Goal: Find specific page/section: Find specific page/section

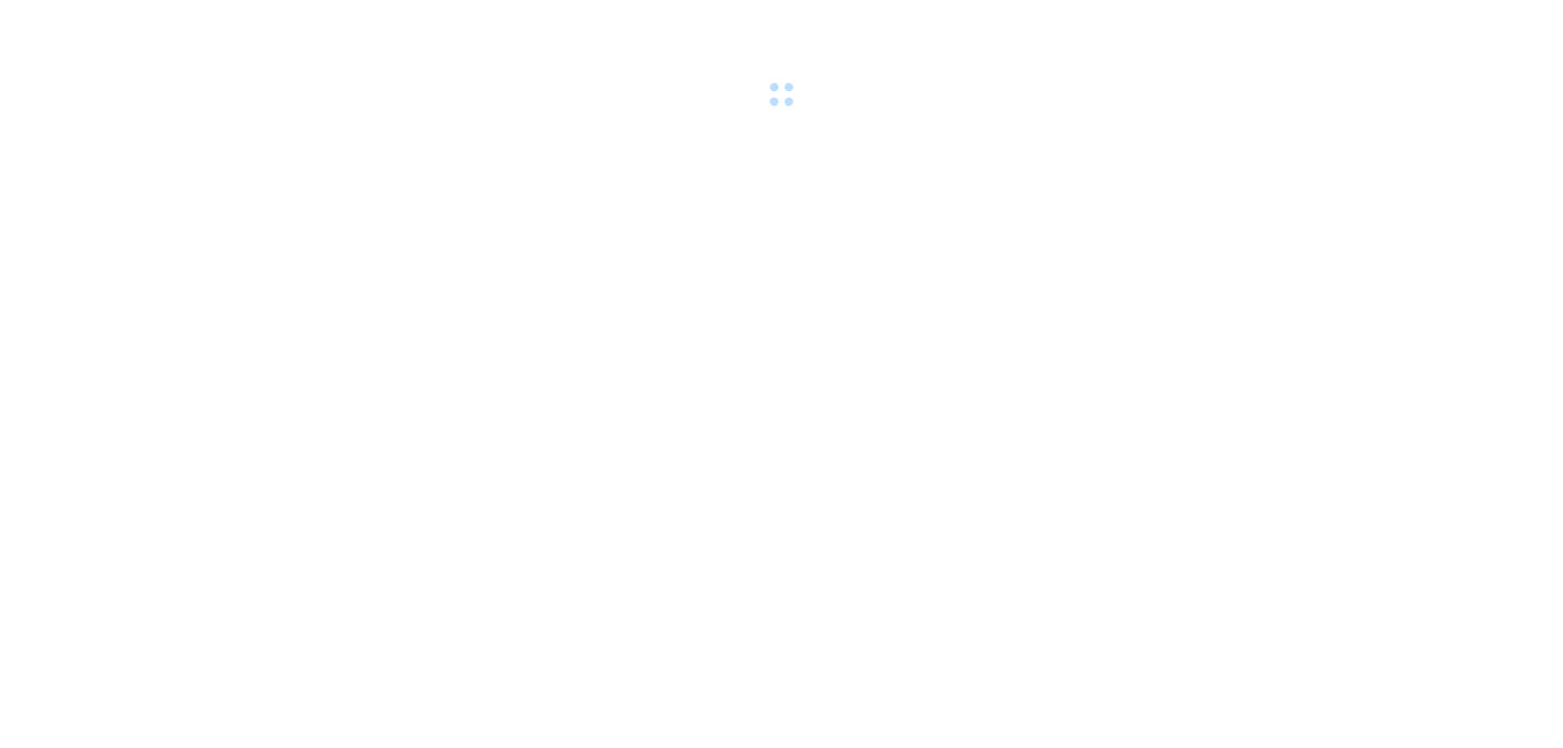
drag, startPoint x: 1295, startPoint y: 745, endPoint x: 1398, endPoint y: 722, distance: 105.9
click at [1398, 722] on body at bounding box center [781, 374] width 1563 height 748
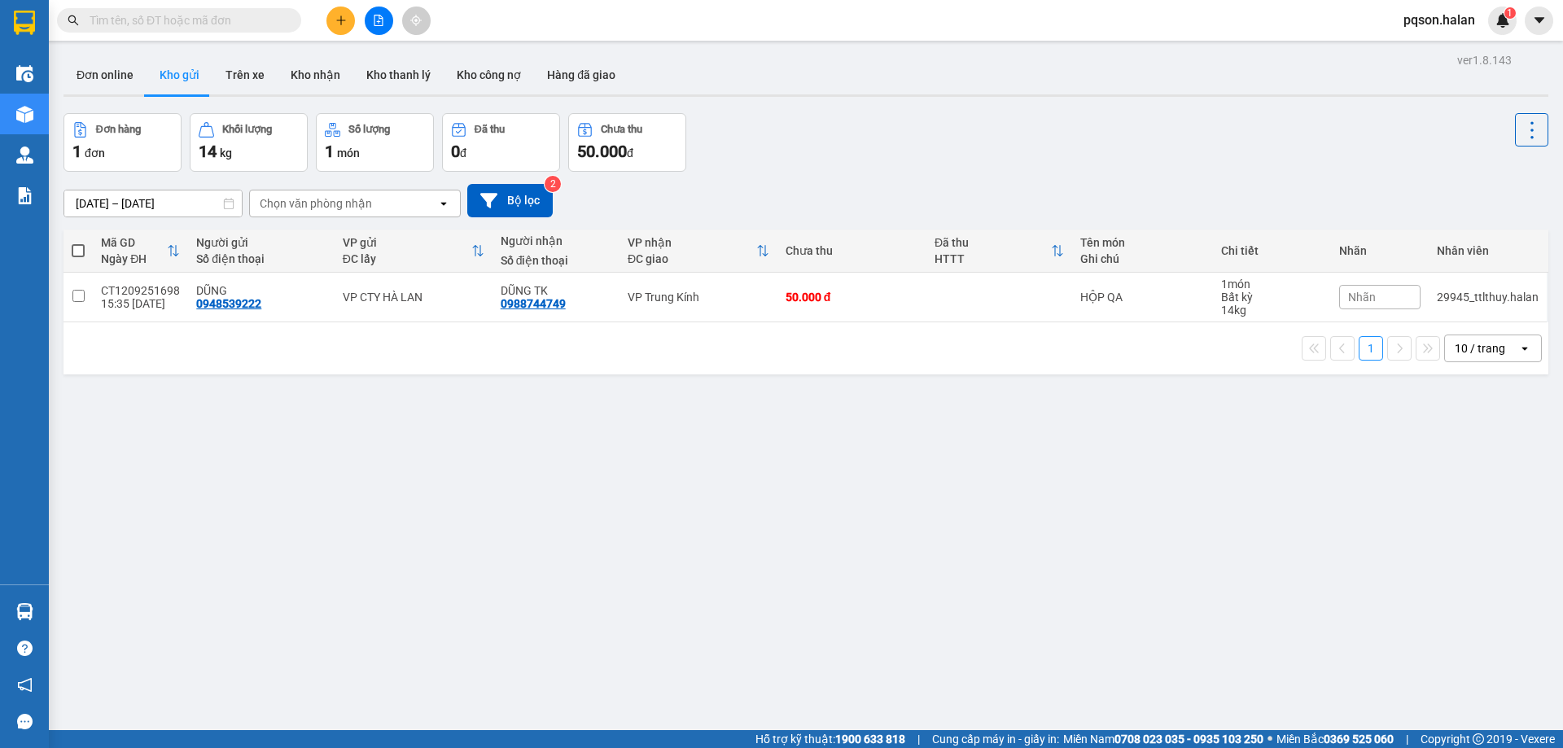
click at [629, 594] on div "ver 1.8.143 Đơn online Kho gửi Trên xe Kho [PERSON_NAME] [PERSON_NAME] [PERSON_…" at bounding box center [806, 423] width 1498 height 748
click at [239, 75] on button "Trên xe" at bounding box center [245, 74] width 65 height 39
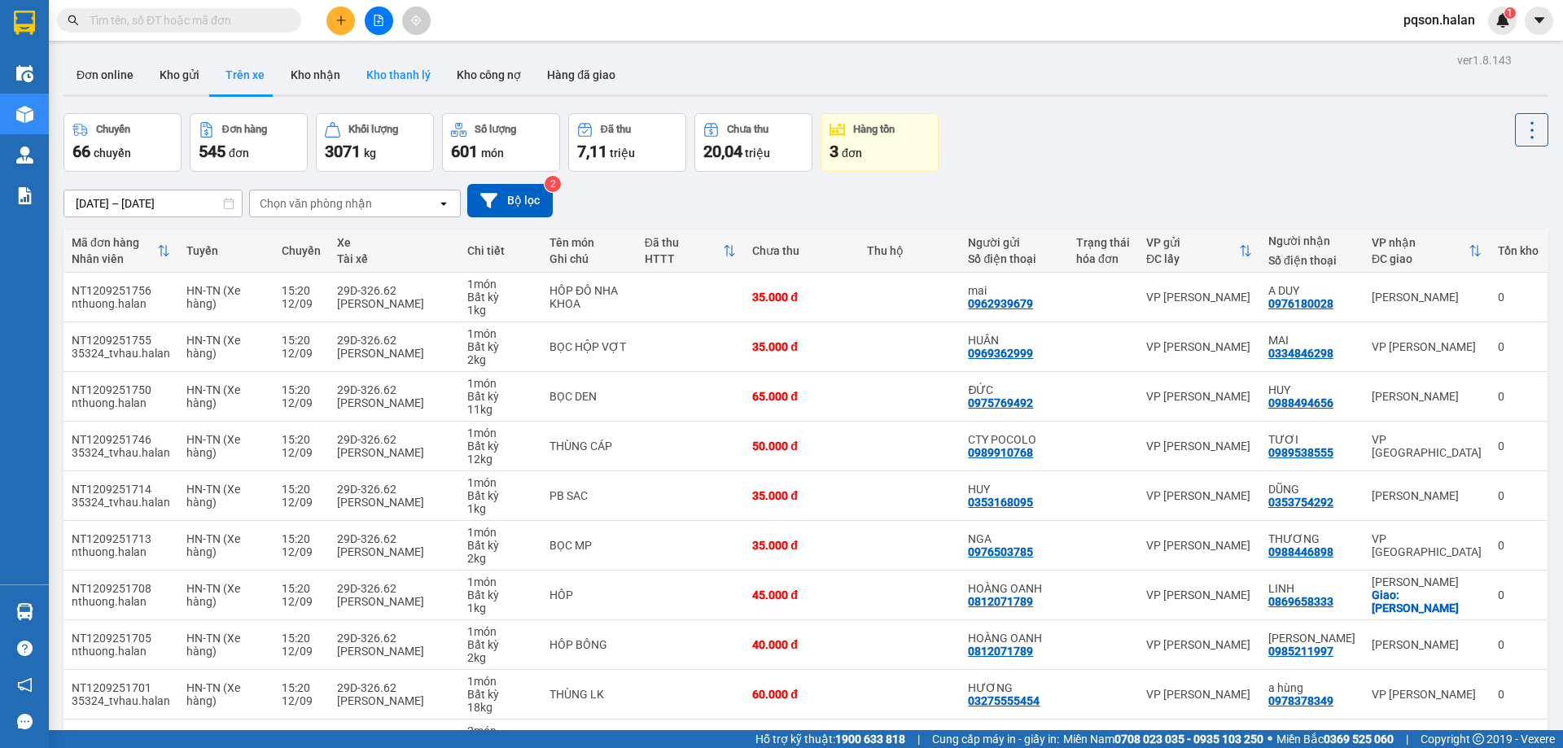
click at [395, 75] on button "Kho thanh lý" at bounding box center [398, 74] width 90 height 39
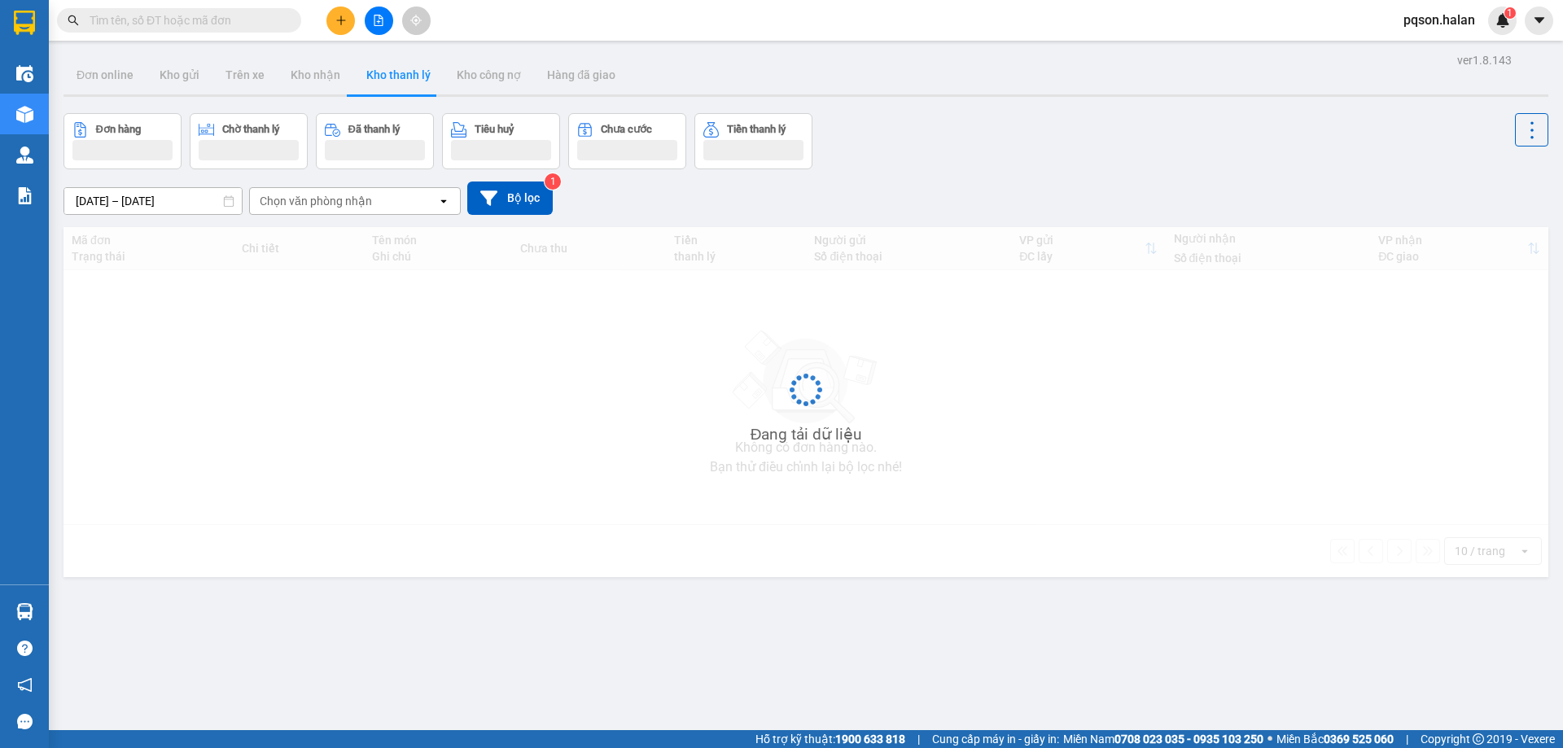
click at [921, 117] on div "Đơn hàng [PERSON_NAME] lý Đã [PERSON_NAME] [PERSON_NAME] Chưa [PERSON_NAME] [PE…" at bounding box center [806, 141] width 1485 height 56
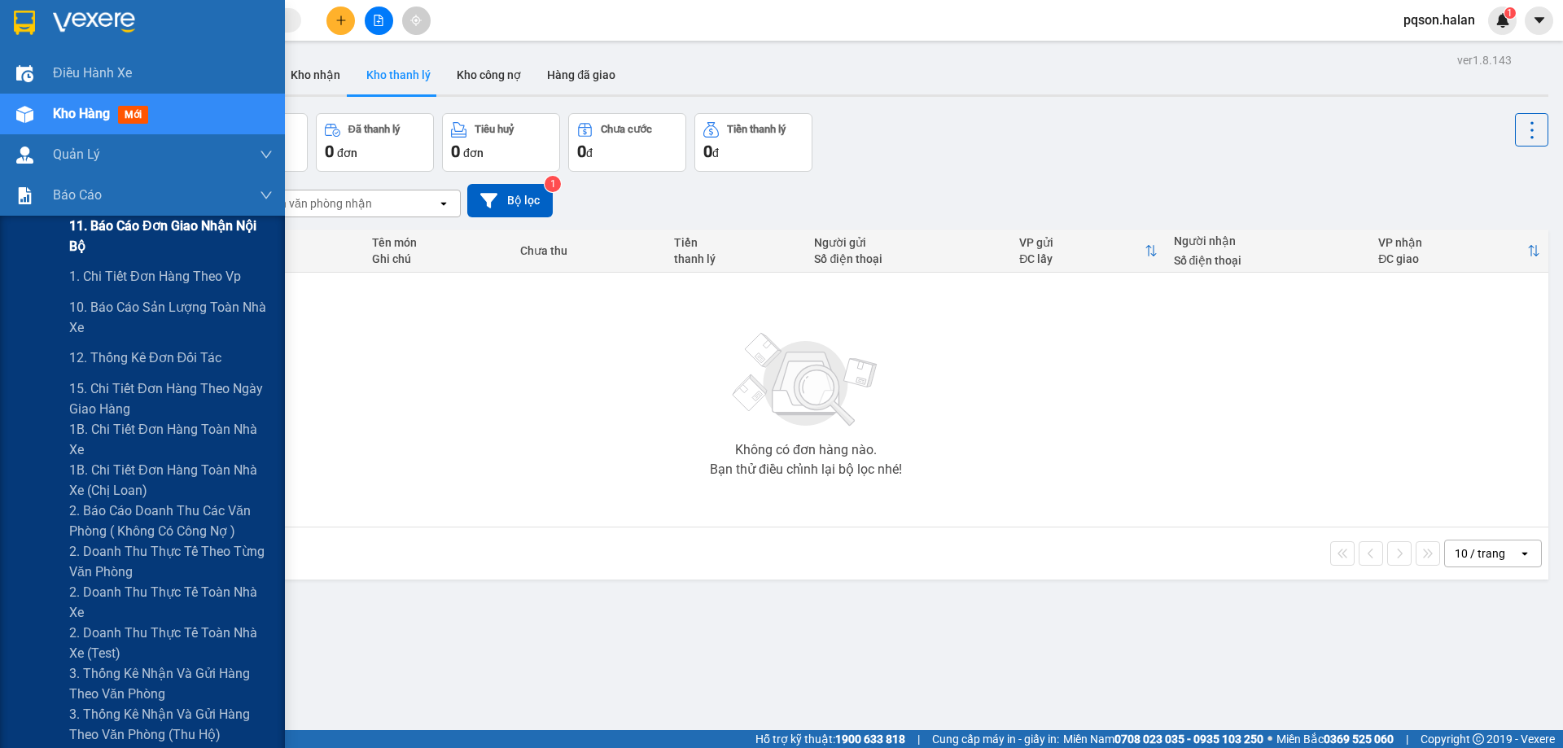
click at [145, 233] on span "11. Báo cáo đơn giao nhận nội bộ" at bounding box center [171, 236] width 204 height 41
